Goal: Transaction & Acquisition: Book appointment/travel/reservation

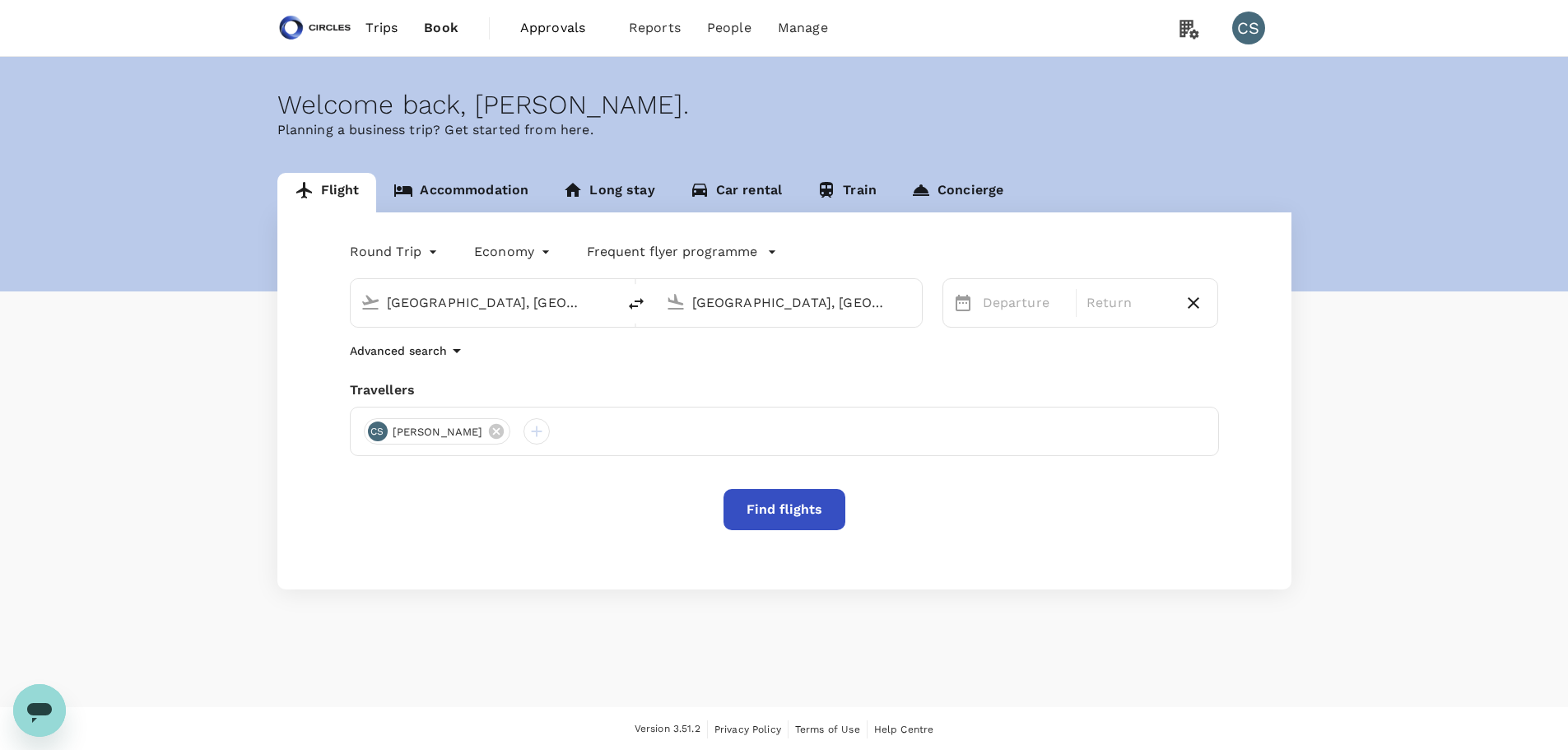
drag, startPoint x: 565, startPoint y: 301, endPoint x: 63, endPoint y: 297, distance: 502.0
click at [63, 297] on div "Flight Accommodation Long stay Car rental Train Concierge Round Trip roundtrip …" at bounding box center [784, 381] width 1568 height 416
click at [449, 338] on p "[GEOGRAPHIC_DATA], [GEOGRAPHIC_DATA]" at bounding box center [497, 348] width 379 height 20
type input "[GEOGRAPHIC_DATA], [GEOGRAPHIC_DATA] (any)"
drag, startPoint x: 890, startPoint y: 309, endPoint x: 660, endPoint y: 307, distance: 230.0
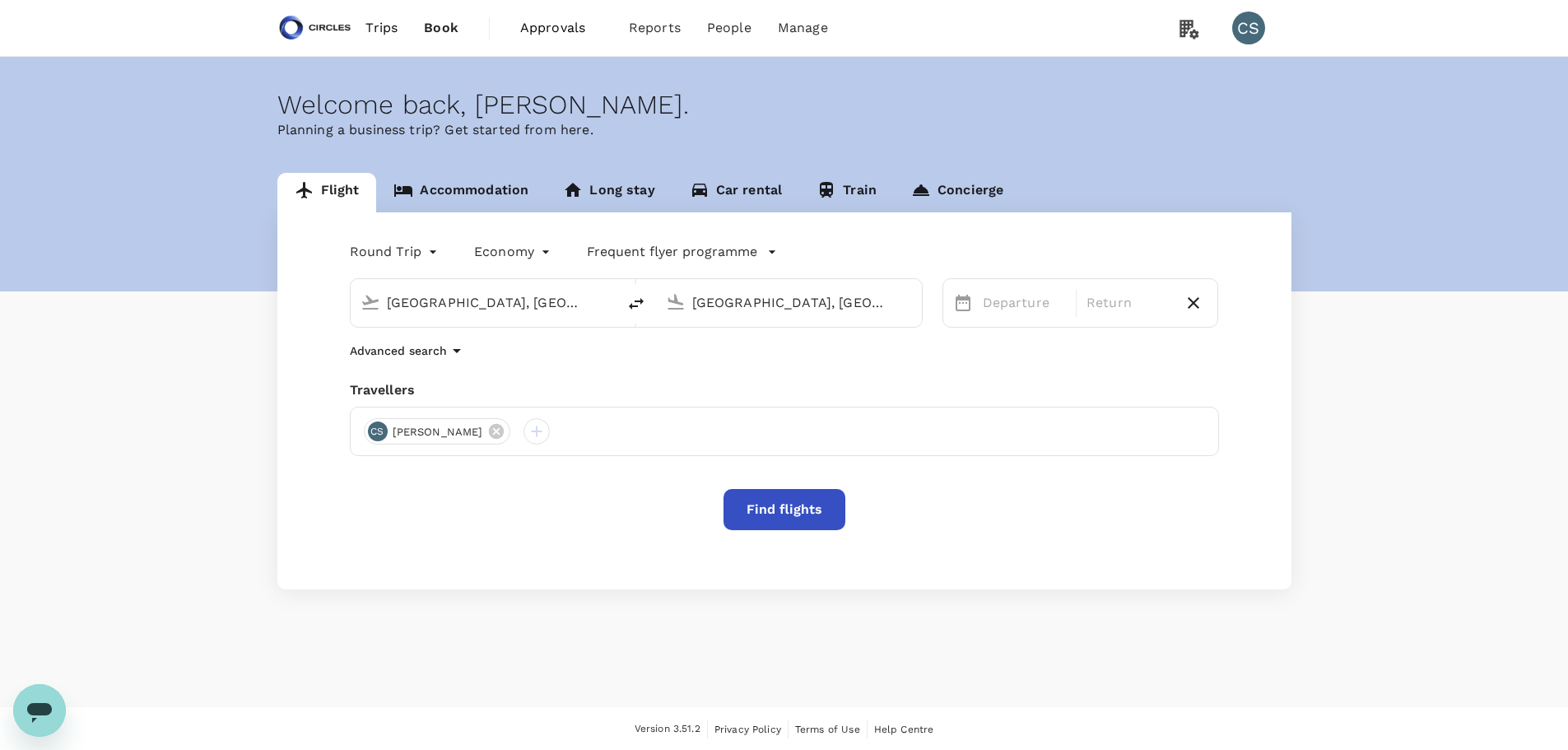
click at [660, 307] on div "[GEOGRAPHIC_DATA], [GEOGRAPHIC_DATA] (any)" at bounding box center [785, 299] width 253 height 36
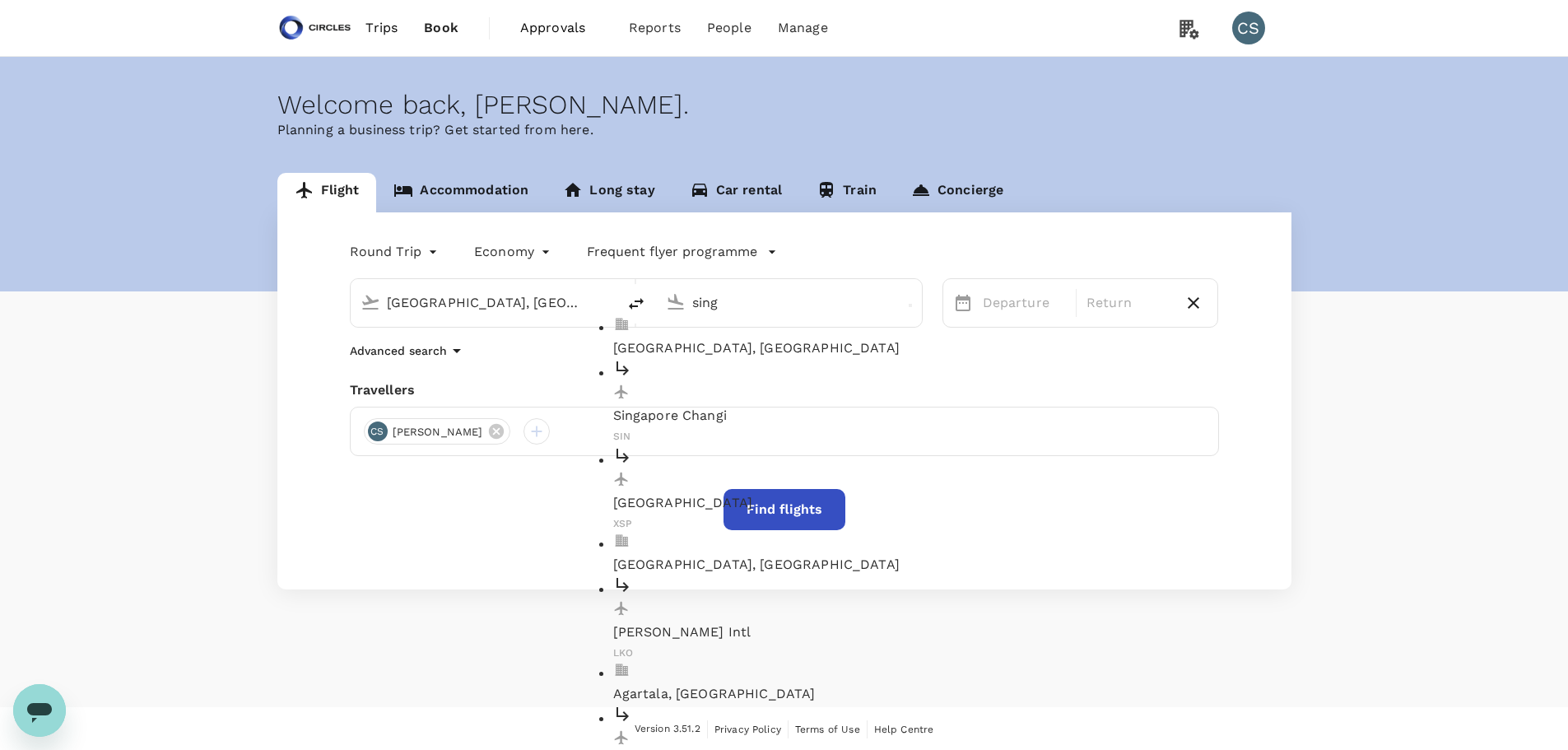
click at [692, 326] on li "[GEOGRAPHIC_DATA], [GEOGRAPHIC_DATA]" at bounding box center [803, 337] width 379 height 42
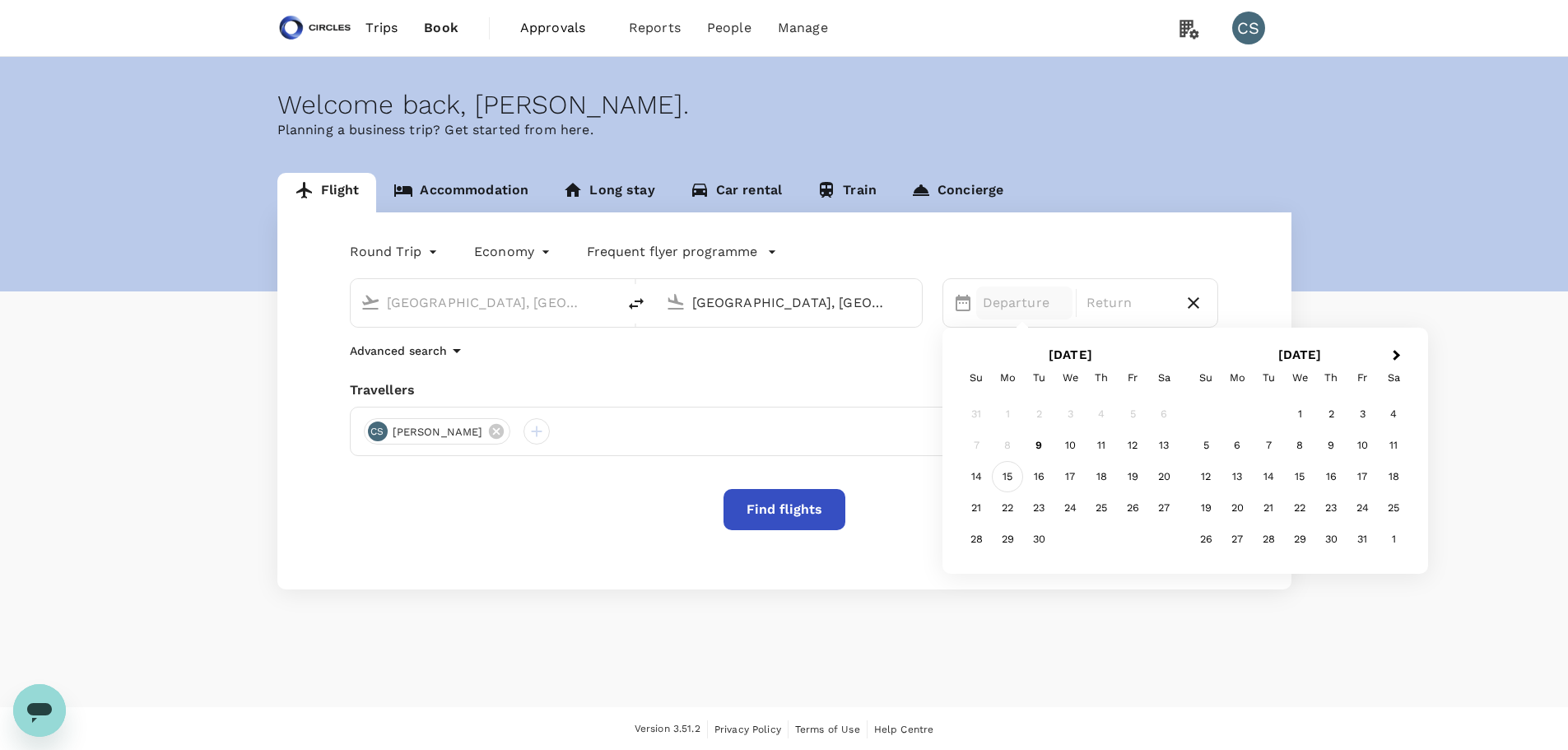
type input "[GEOGRAPHIC_DATA], [GEOGRAPHIC_DATA] (any)"
click at [1001, 470] on div "15" at bounding box center [1008, 477] width 31 height 31
click at [1094, 471] on div "18" at bounding box center [1101, 477] width 31 height 31
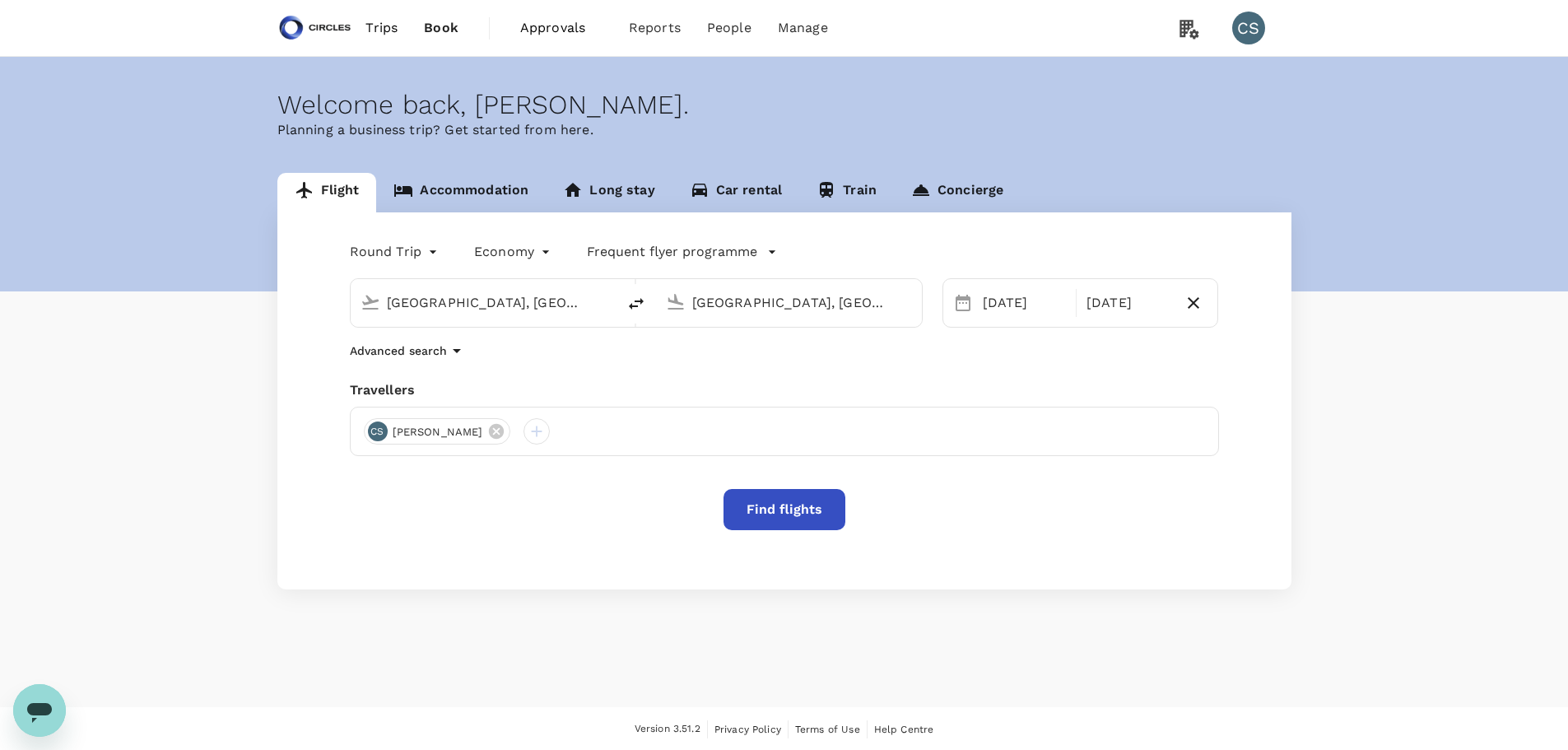
click at [799, 513] on button "Find flights" at bounding box center [784, 510] width 122 height 41
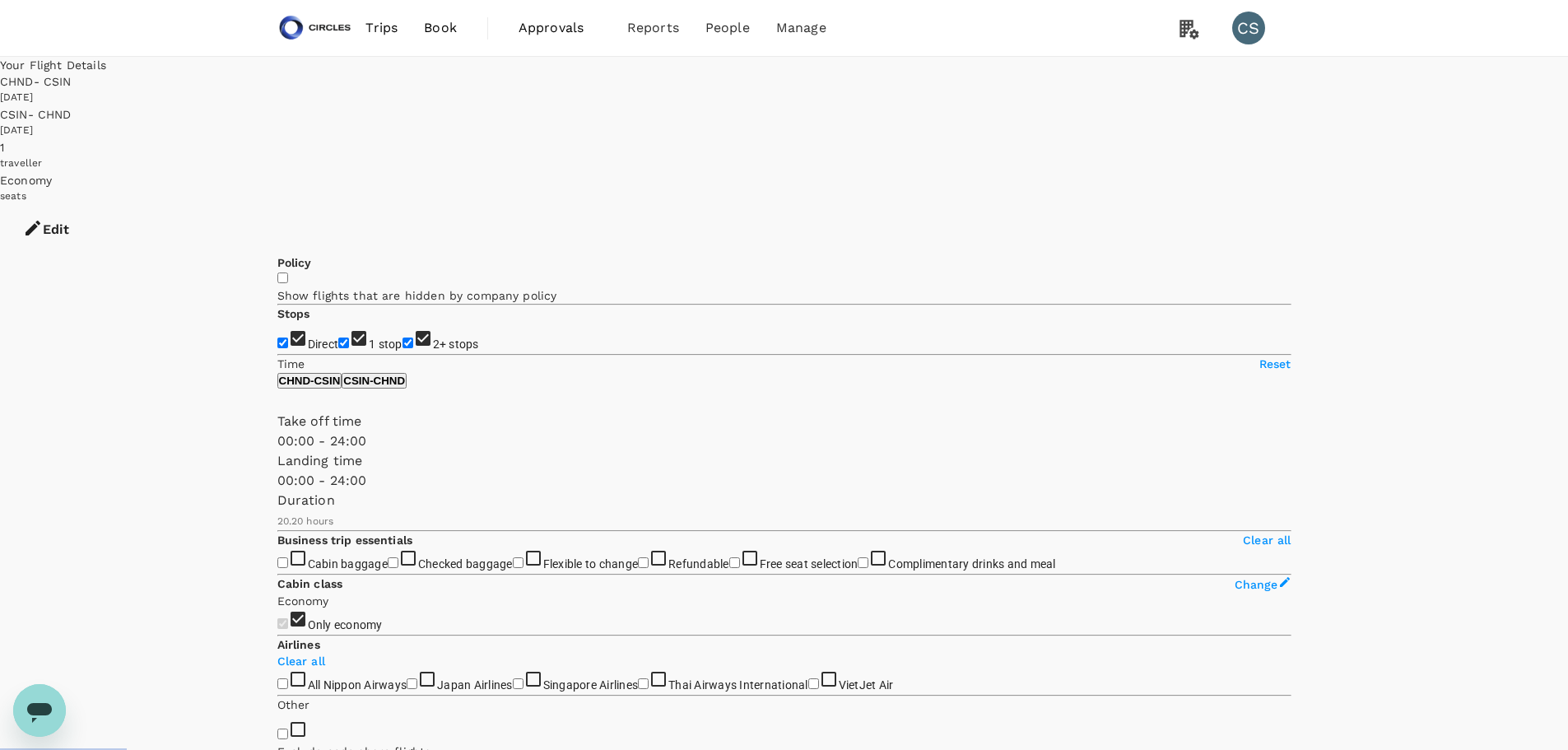
type input "1480"
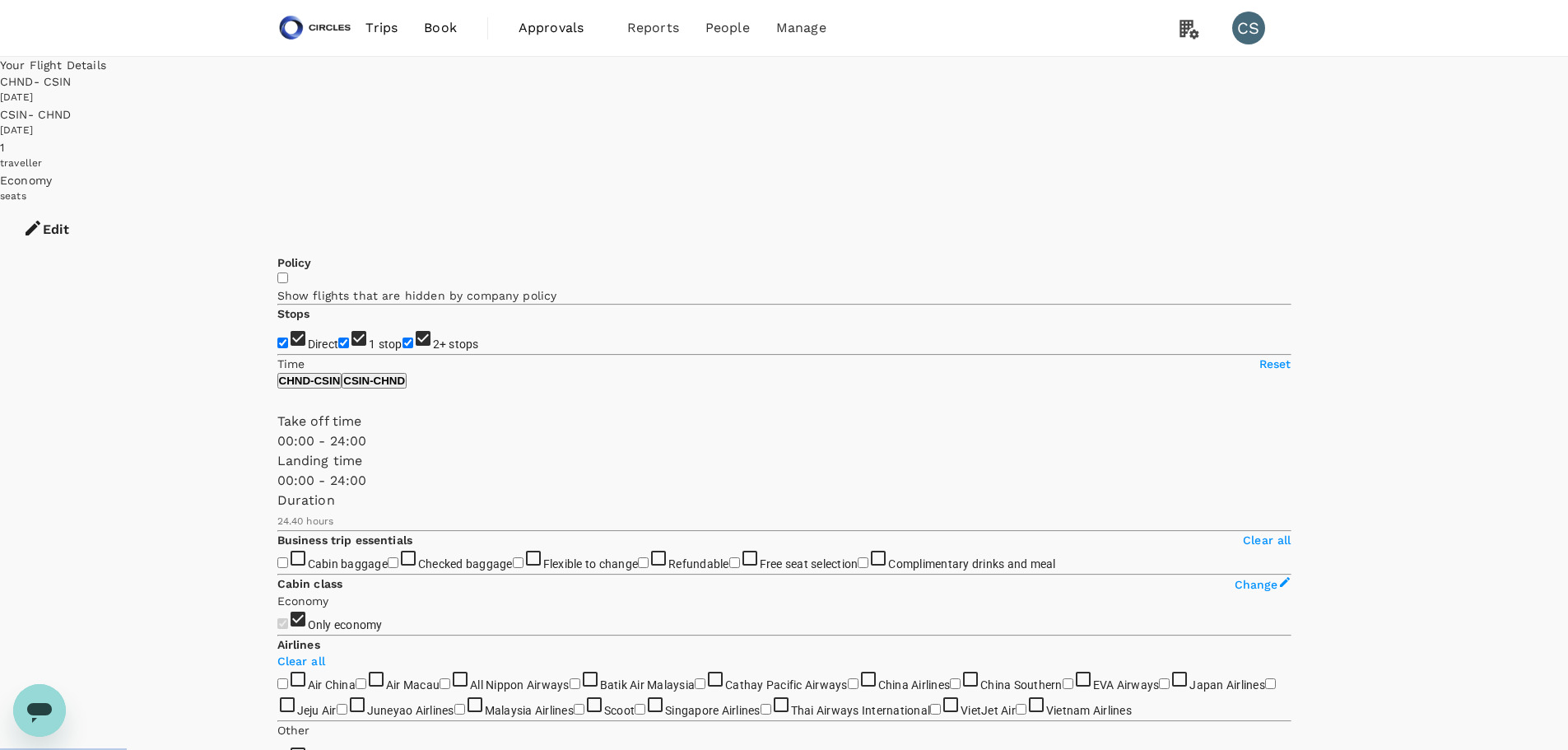
click at [433, 338] on span "2+ stops" at bounding box center [455, 344] width 46 height 13
click at [402, 338] on input "2+ stops" at bounding box center [407, 343] width 11 height 11
checkbox input "false"
click at [369, 338] on span "1 stop" at bounding box center [386, 344] width 34 height 13
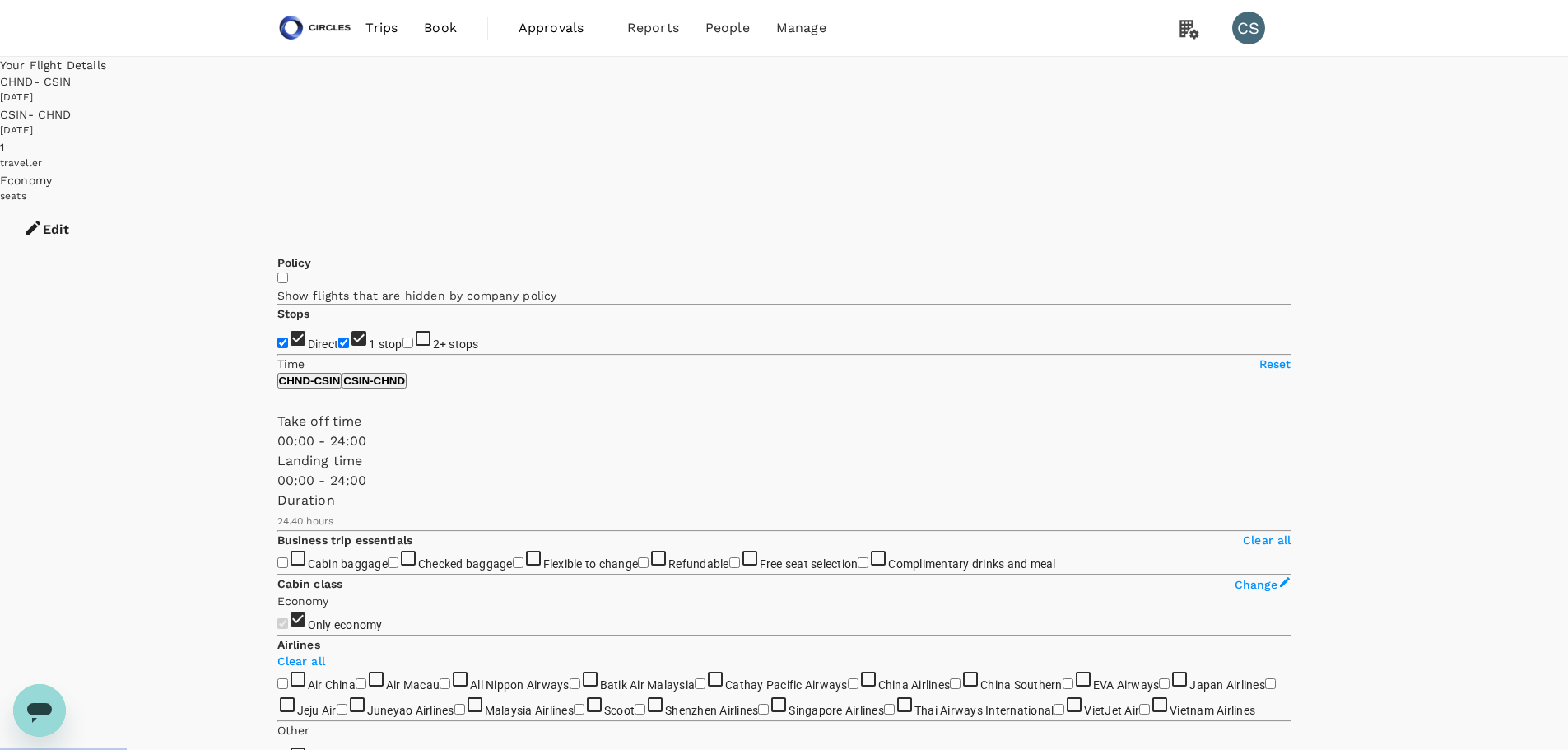
click at [338, 338] on input "1 stop" at bounding box center [343, 343] width 11 height 11
checkbox input "false"
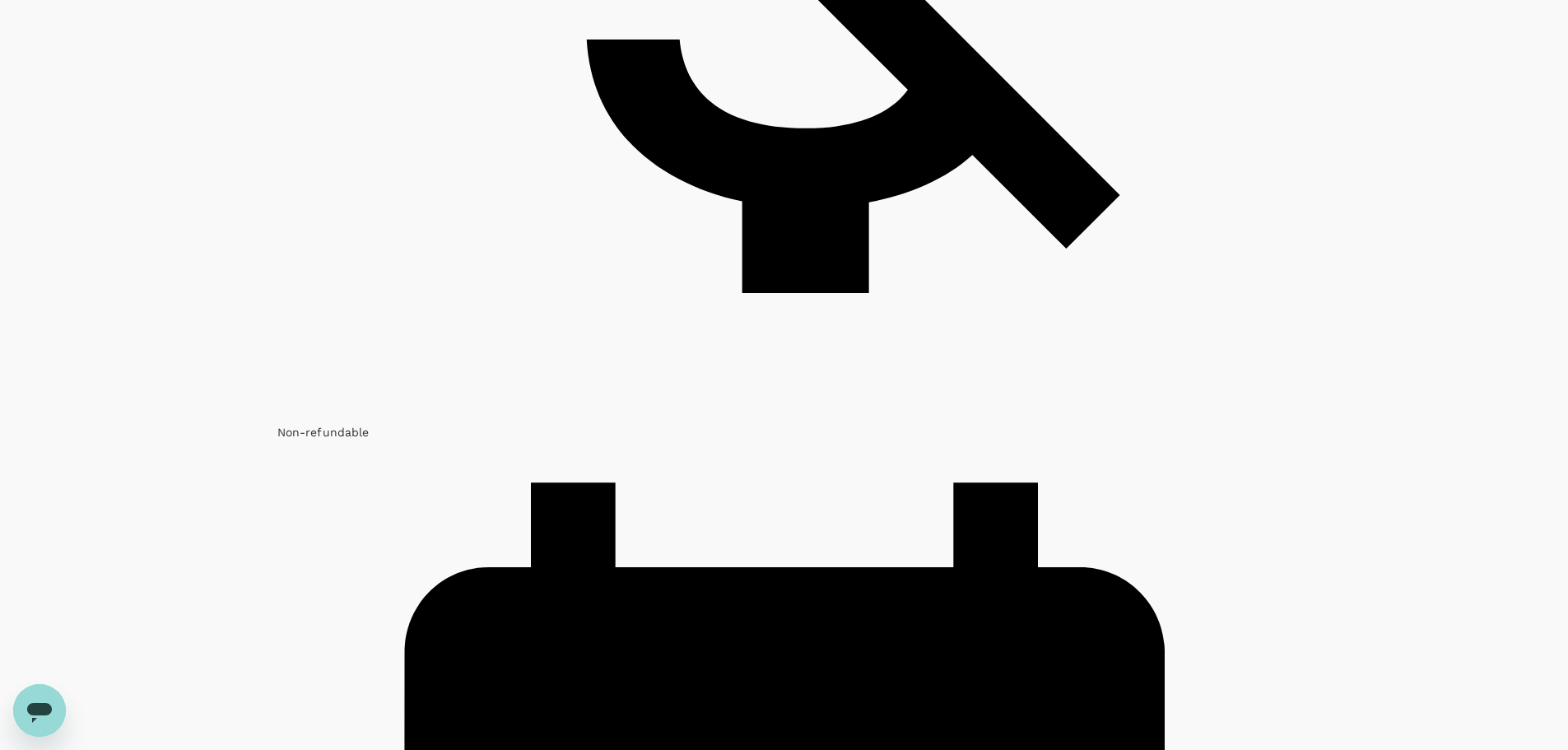
scroll to position [1893, 0]
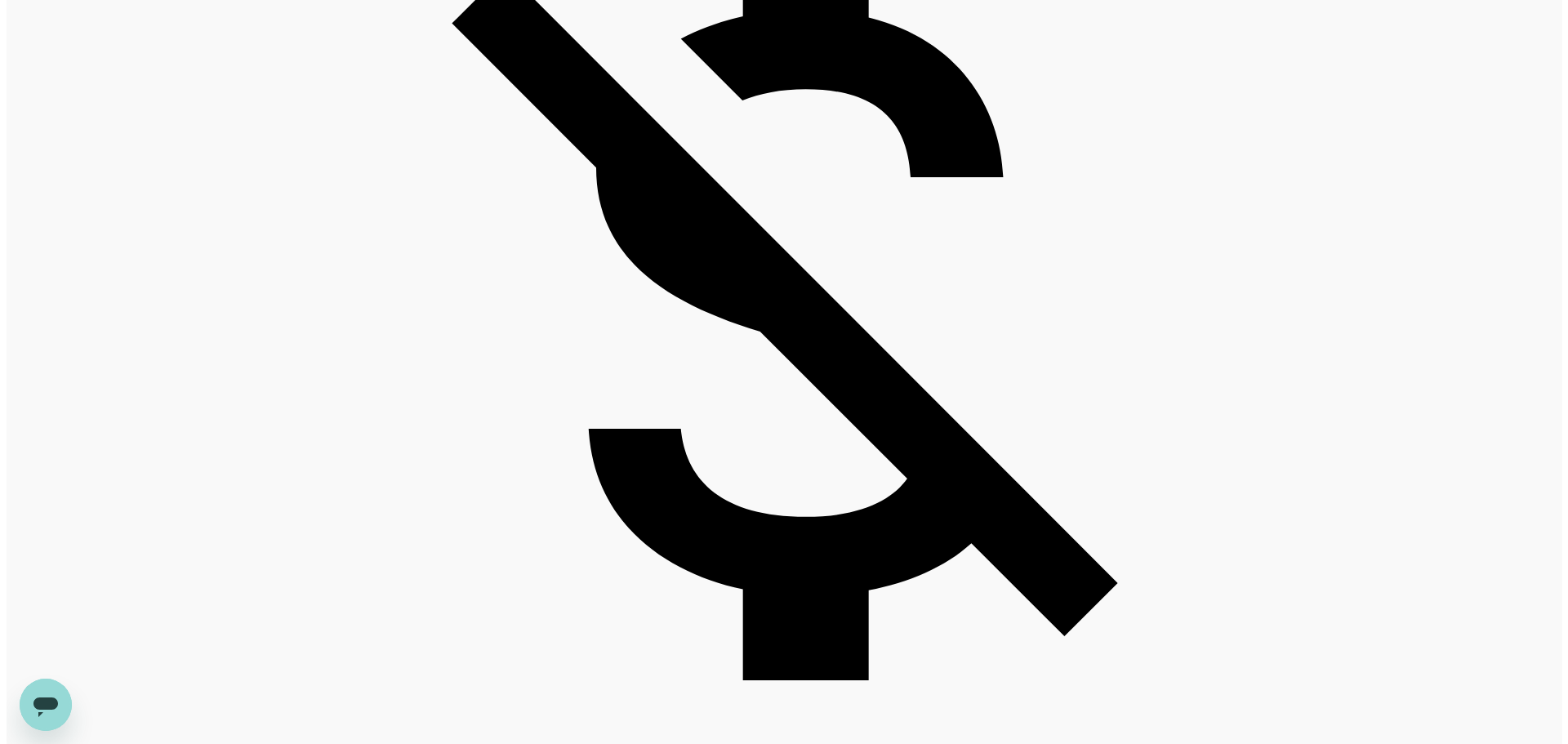
scroll to position [4018, 0]
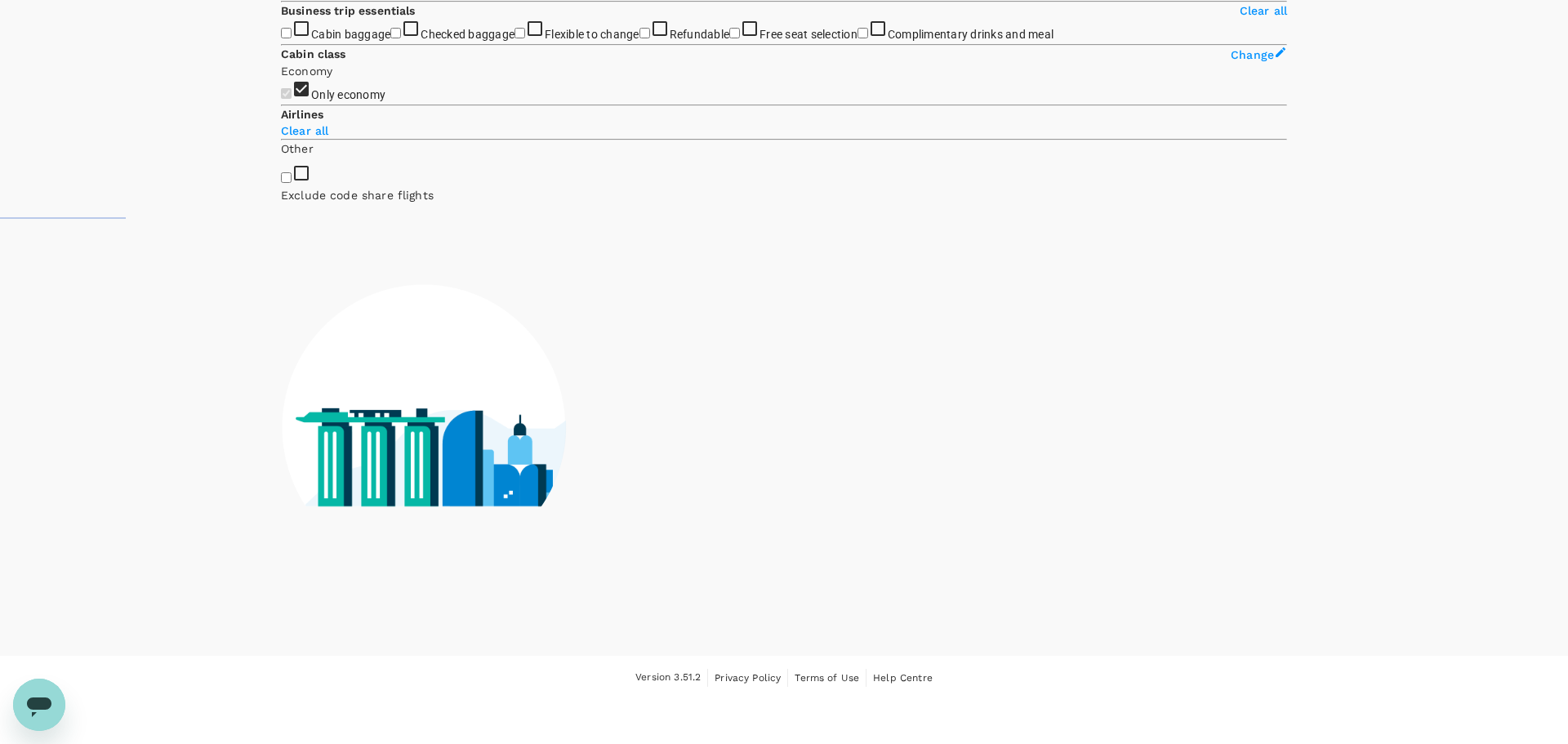
type input "1375"
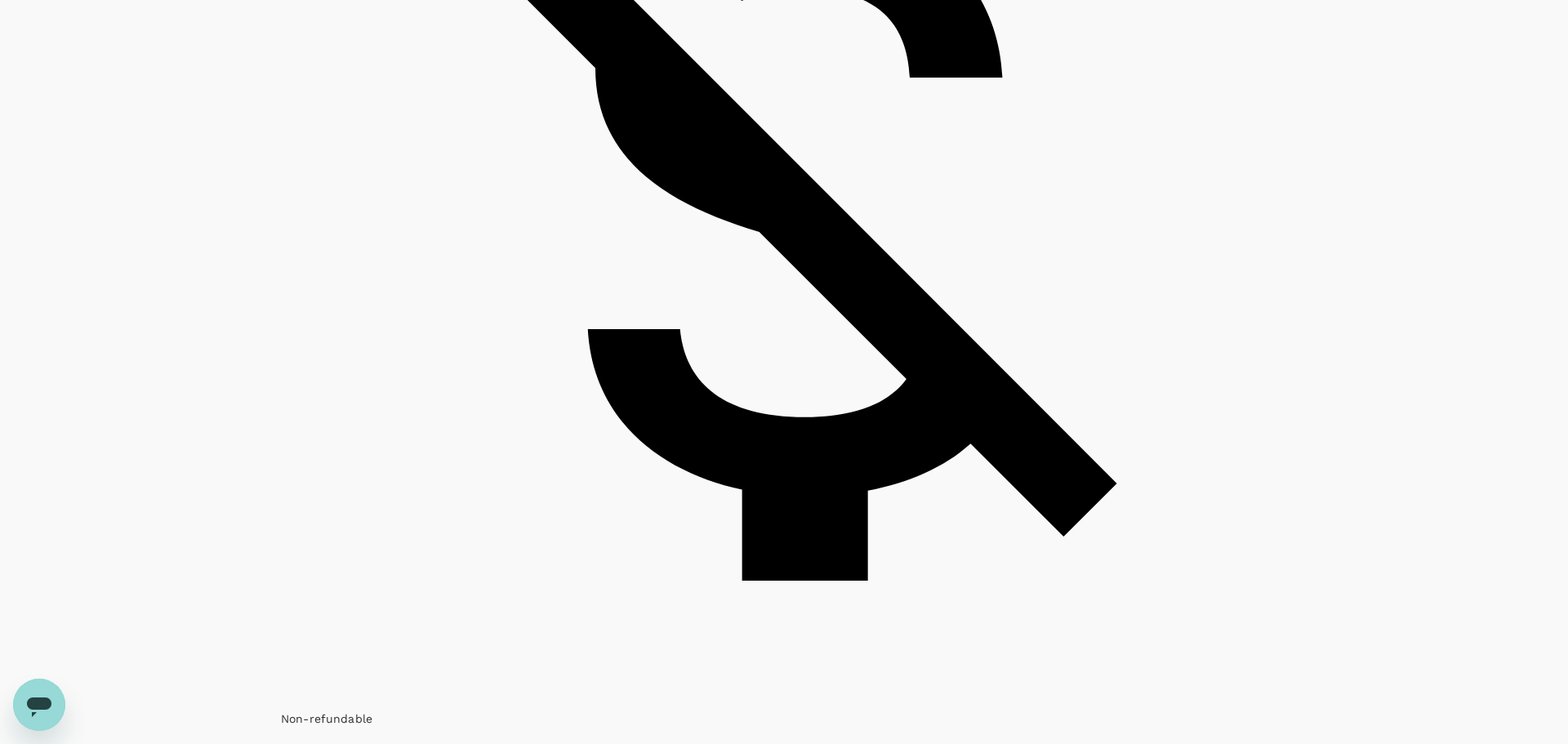
type input "SGD"
type input "1930"
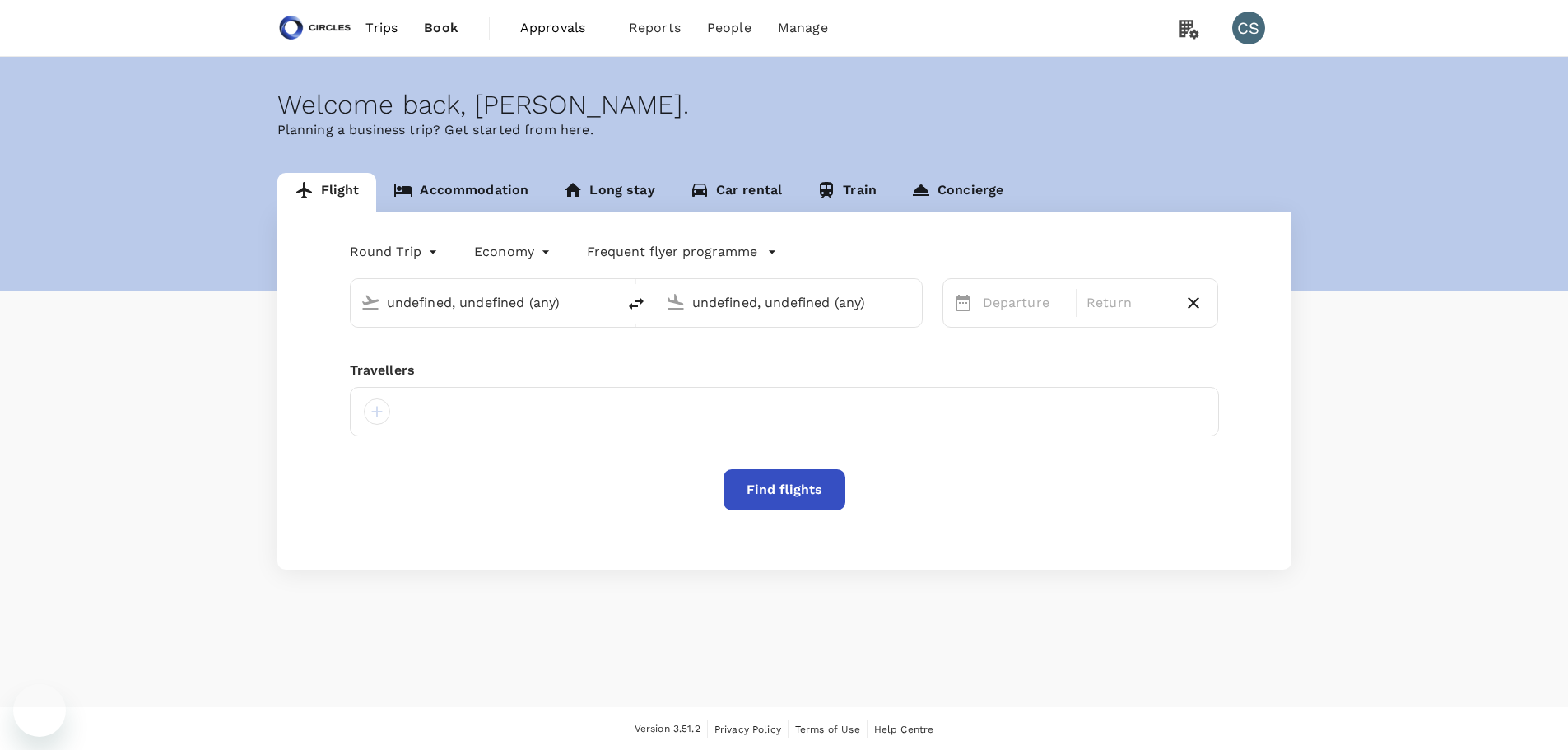
type input "[GEOGRAPHIC_DATA], [GEOGRAPHIC_DATA] (any)"
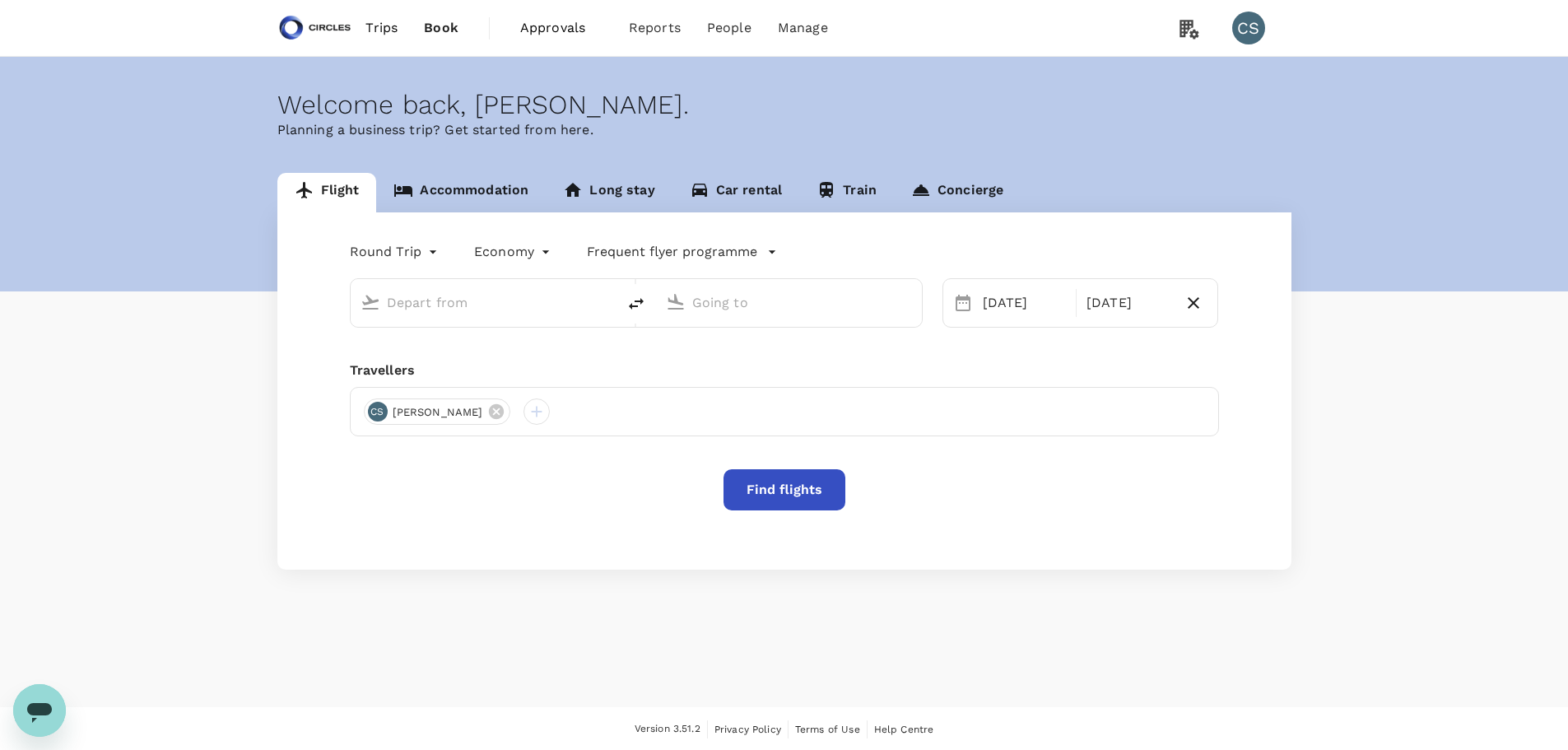
type input "[GEOGRAPHIC_DATA], [GEOGRAPHIC_DATA] (any)"
